Goal: Task Accomplishment & Management: Manage account settings

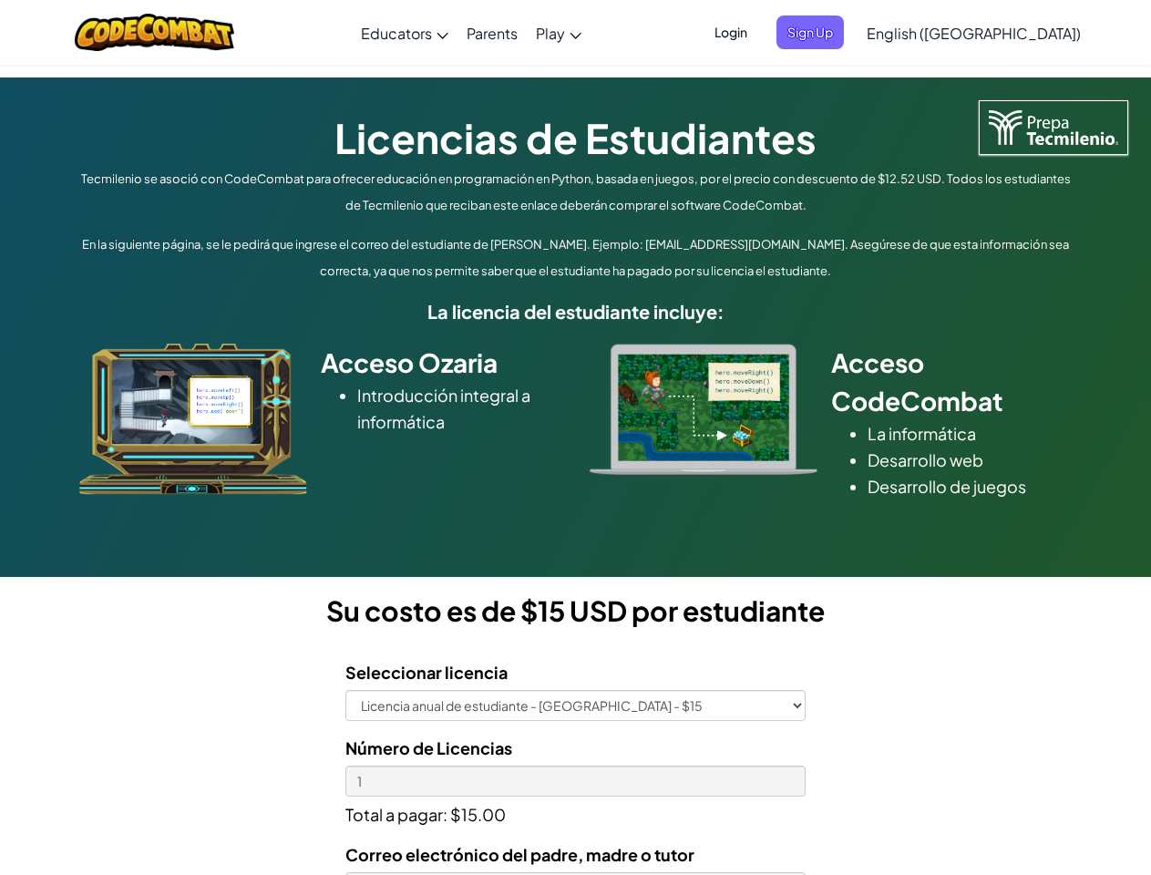
click at [576, 437] on div at bounding box center [703, 409] width 255 height 131
click at [758, 32] on span "Login" at bounding box center [730, 32] width 55 height 34
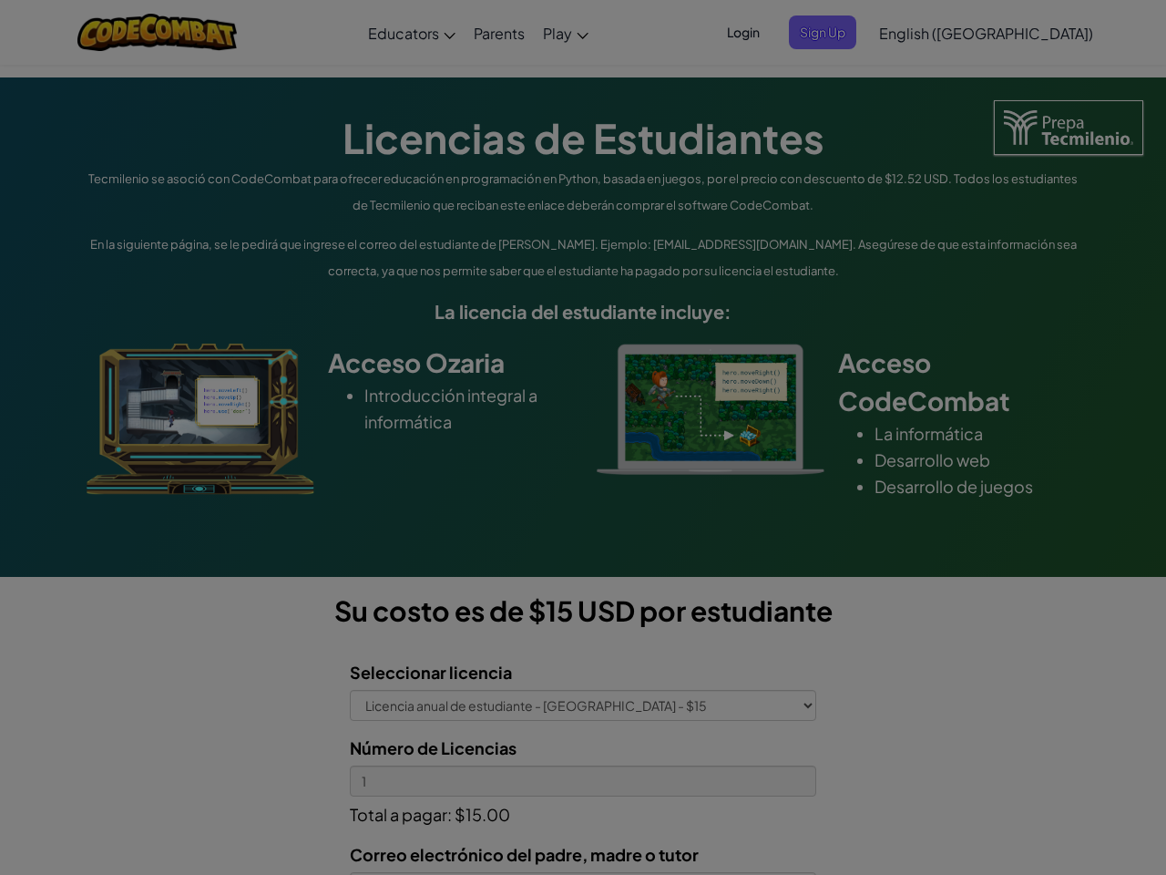
click at [0, 0] on input "Email or Username :" at bounding box center [0, 0] width 0 height 0
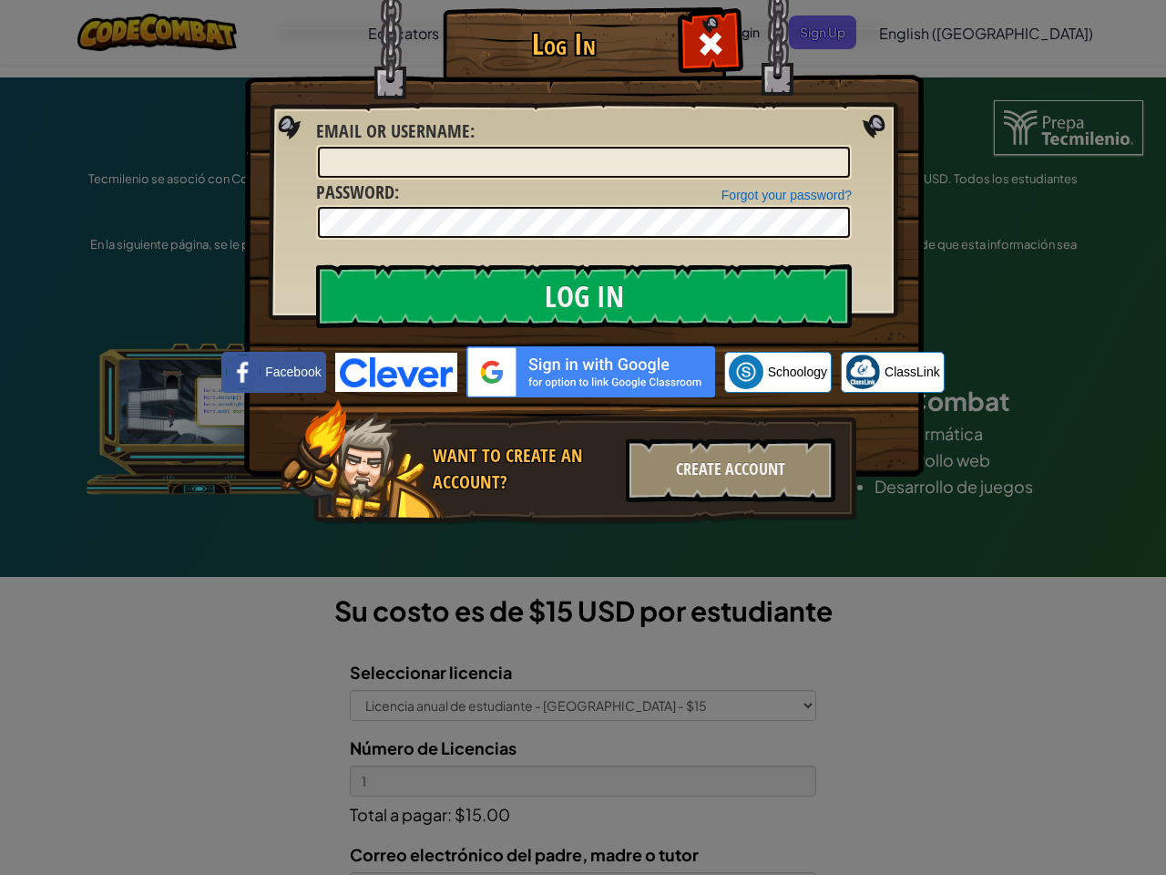
click at [921, 32] on div "Log In Unknown Error Email or Username : Forgot your password? Password : Log I…" at bounding box center [583, 437] width 1166 height 875
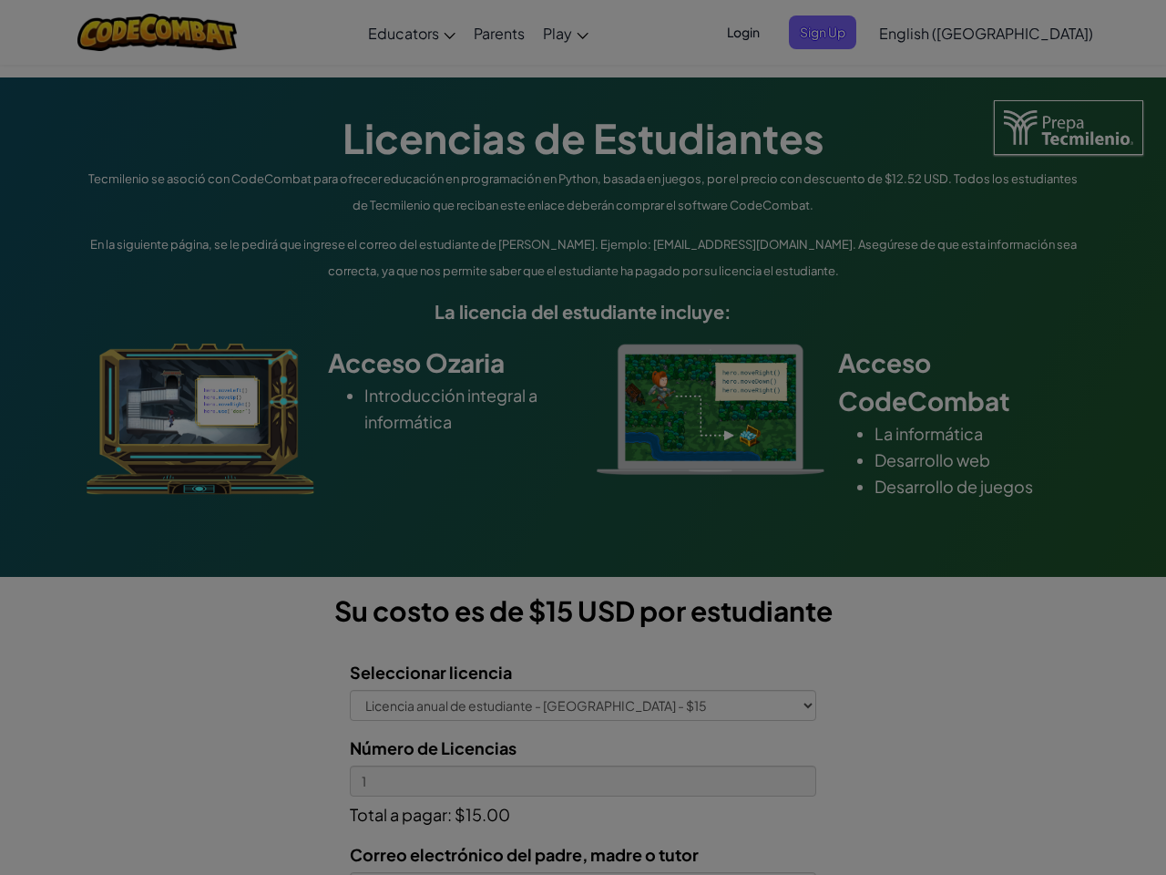
click at [921, 32] on div "Log In Unknown Error Email or Username : Forgot your password? Password : Log I…" at bounding box center [583, 437] width 1166 height 875
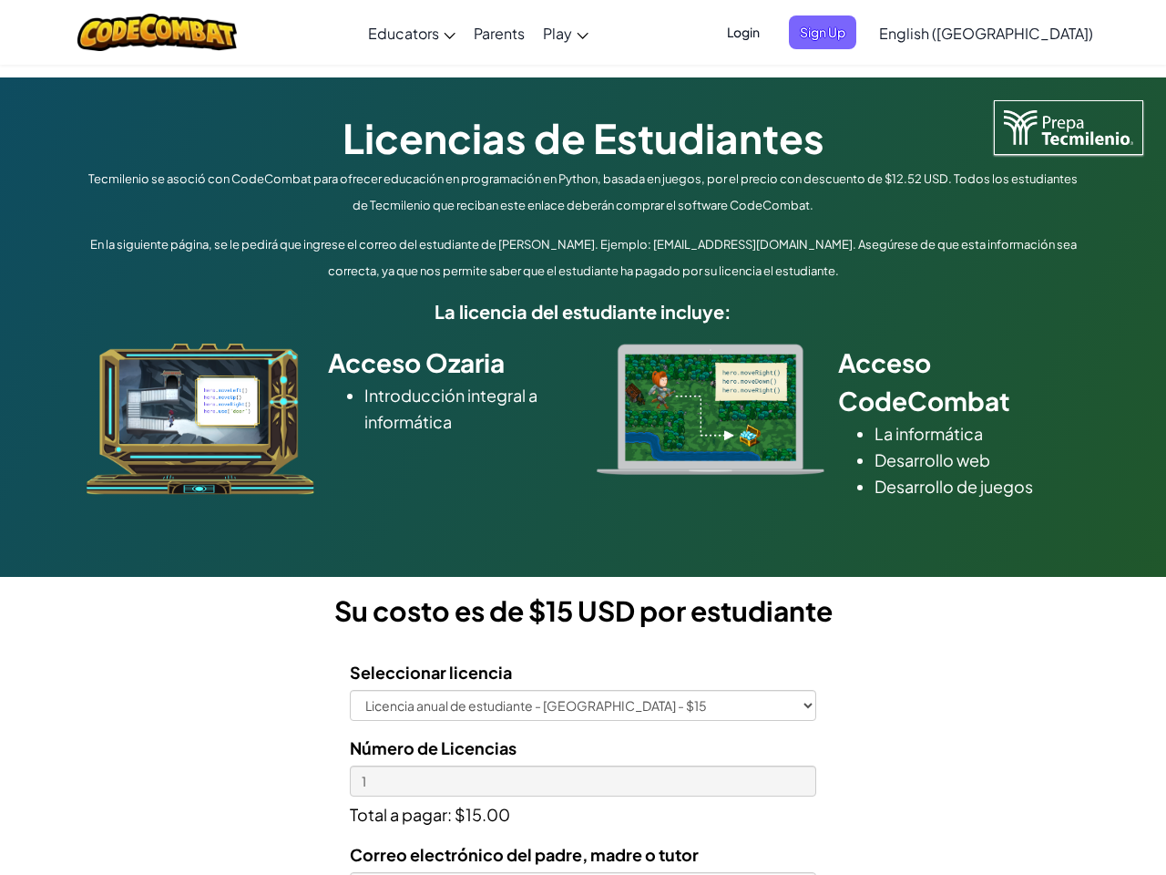
click at [1019, 33] on div at bounding box center [583, 437] width 1166 height 875
